Goal: Task Accomplishment & Management: Use online tool/utility

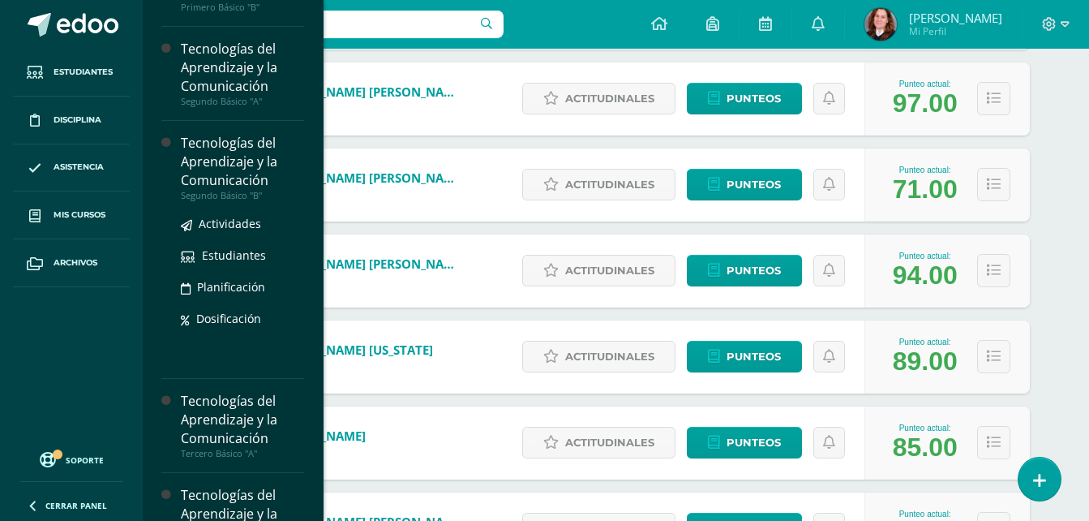
scroll to position [243, 0]
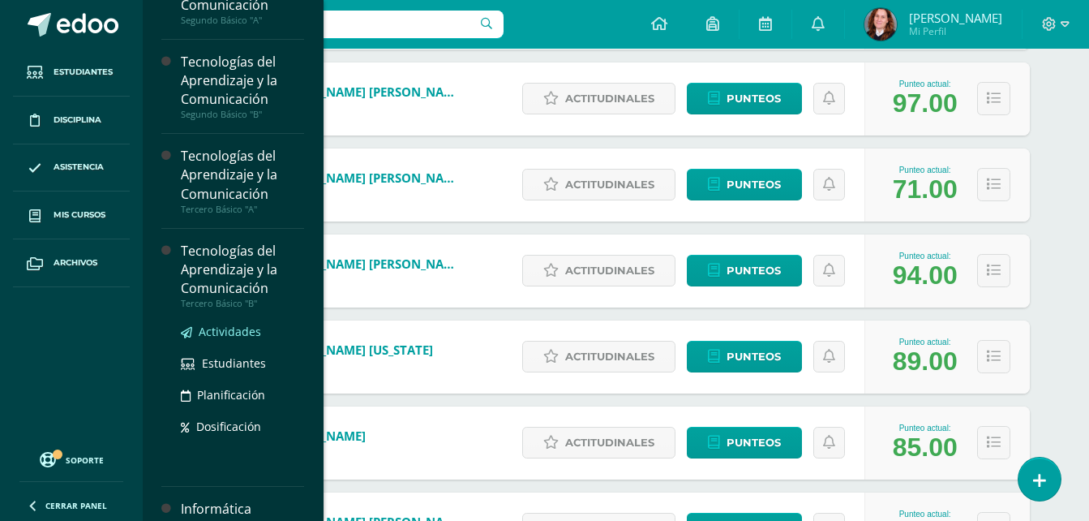
click at [255, 323] on link "Actividades" at bounding box center [242, 331] width 123 height 19
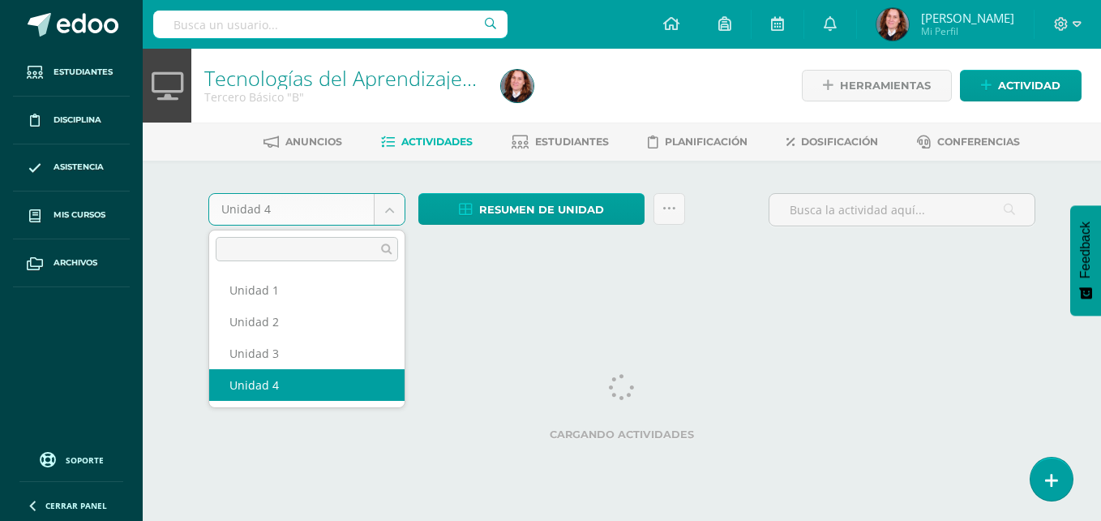
click at [393, 218] on body "Estudiantes Disciplina Asistencia Mis cursos Archivos Soporte Centro de ayuda Ú…" at bounding box center [550, 151] width 1101 height 302
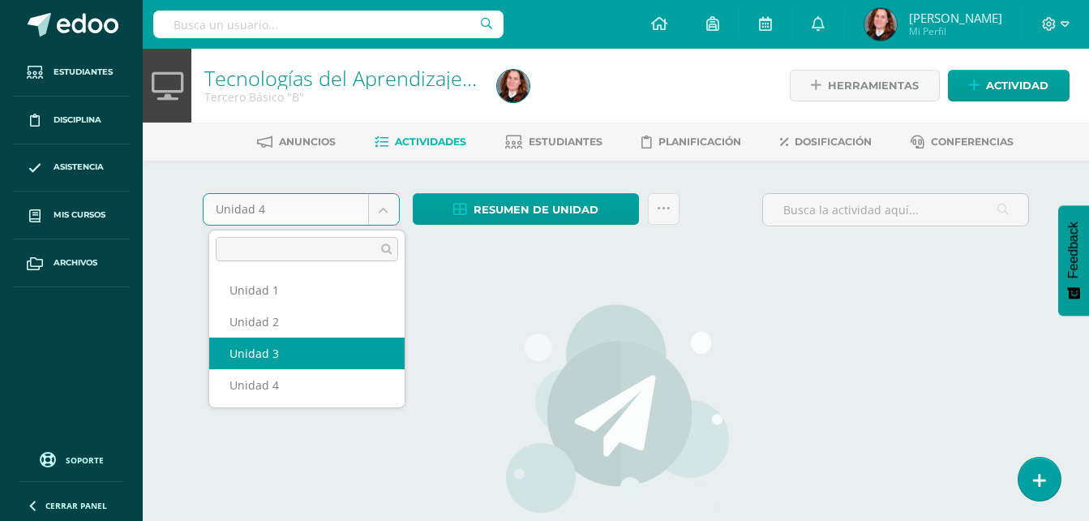
select select "Unidad 3"
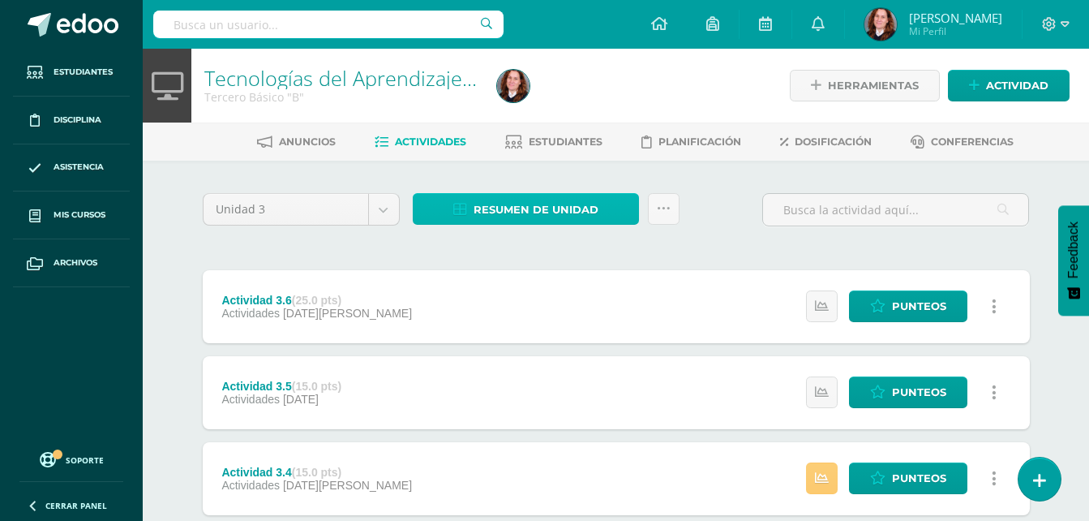
click at [568, 200] on span "Resumen de unidad" at bounding box center [536, 210] width 125 height 30
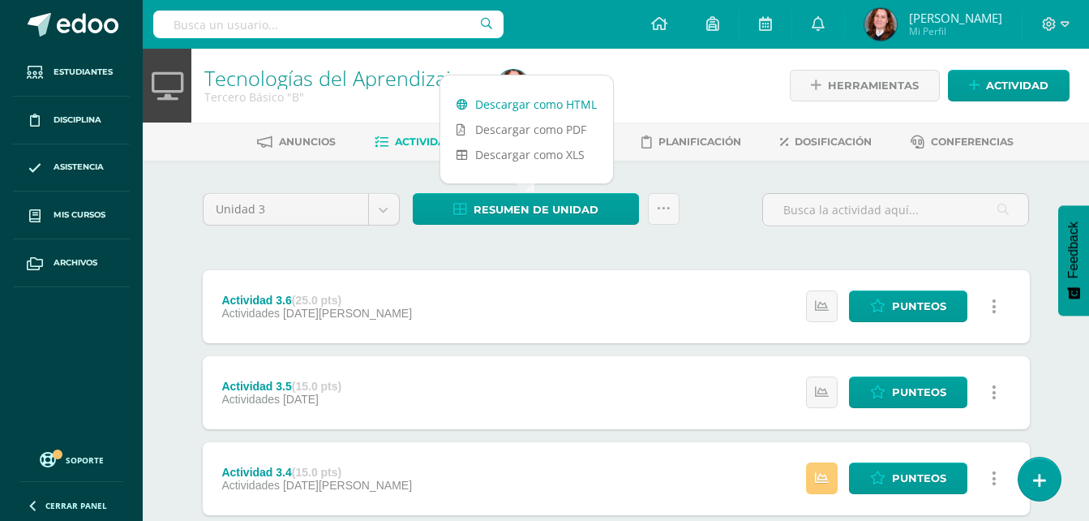
click at [564, 109] on link "Descargar como HTML" at bounding box center [526, 104] width 173 height 25
